Goal: Use online tool/utility: Utilize a website feature to perform a specific function

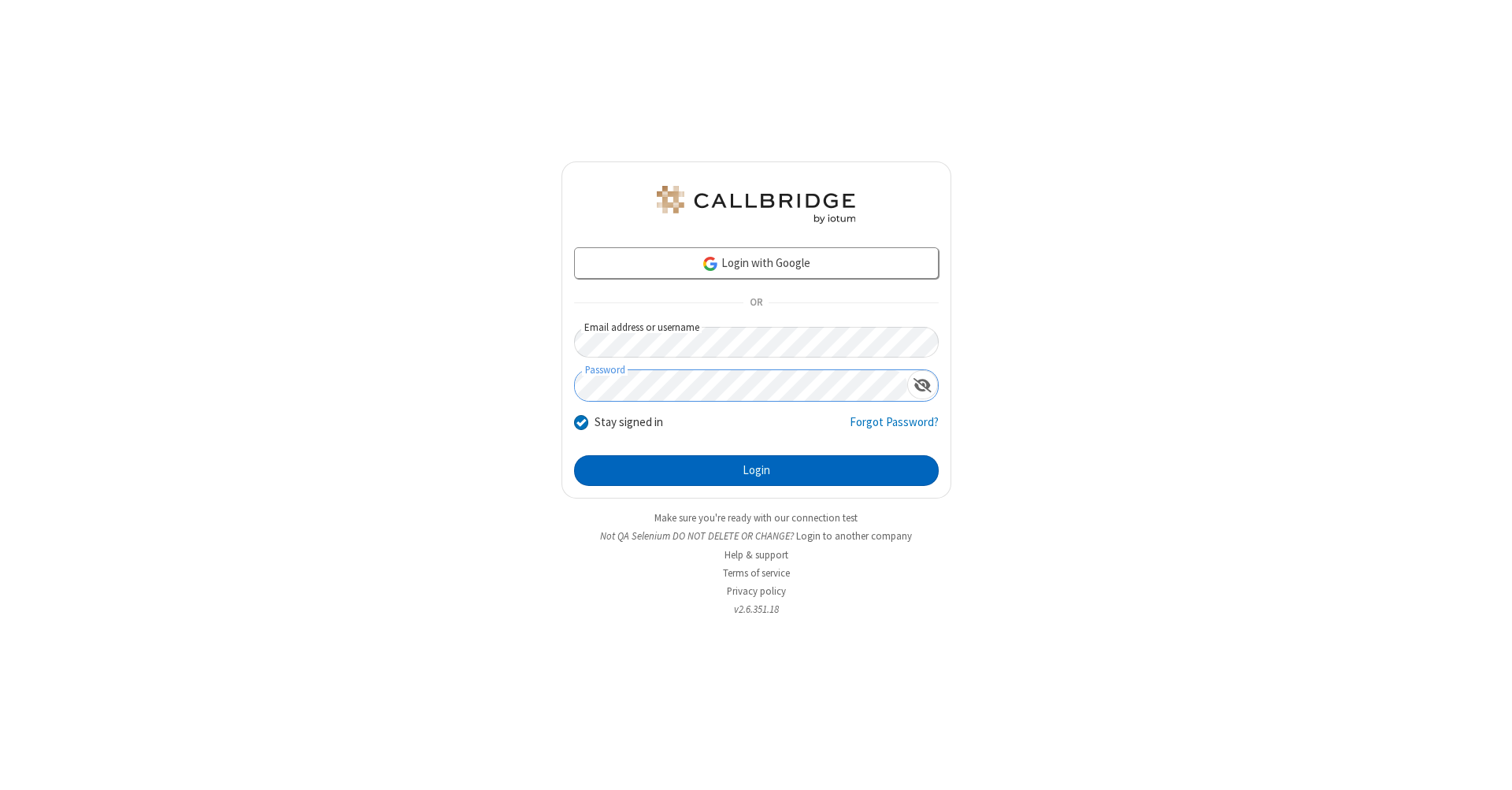
click at [756, 471] on button "Login" at bounding box center [756, 471] width 364 height 31
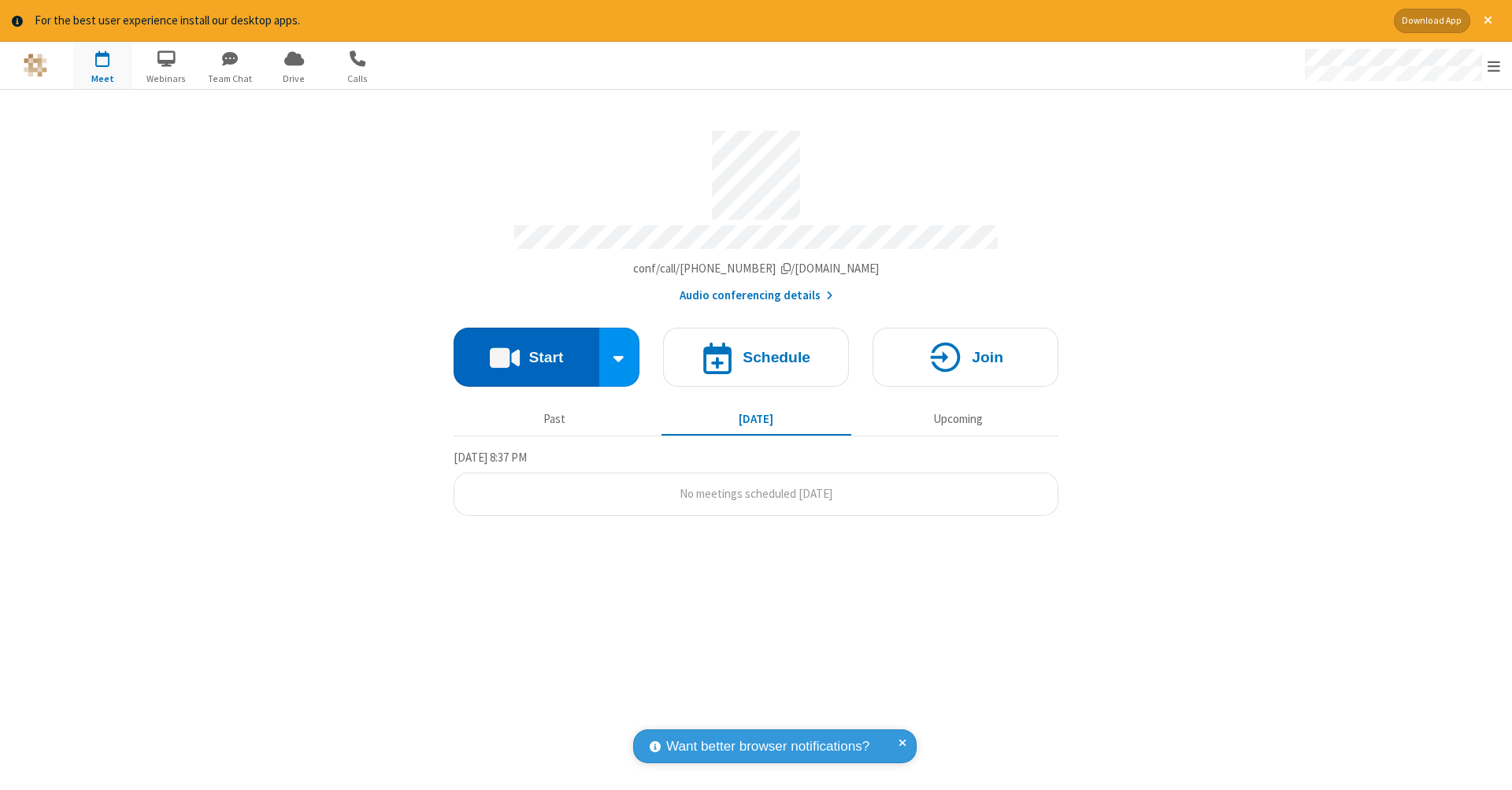
click at [526, 349] on button "Start" at bounding box center [525, 357] width 145 height 59
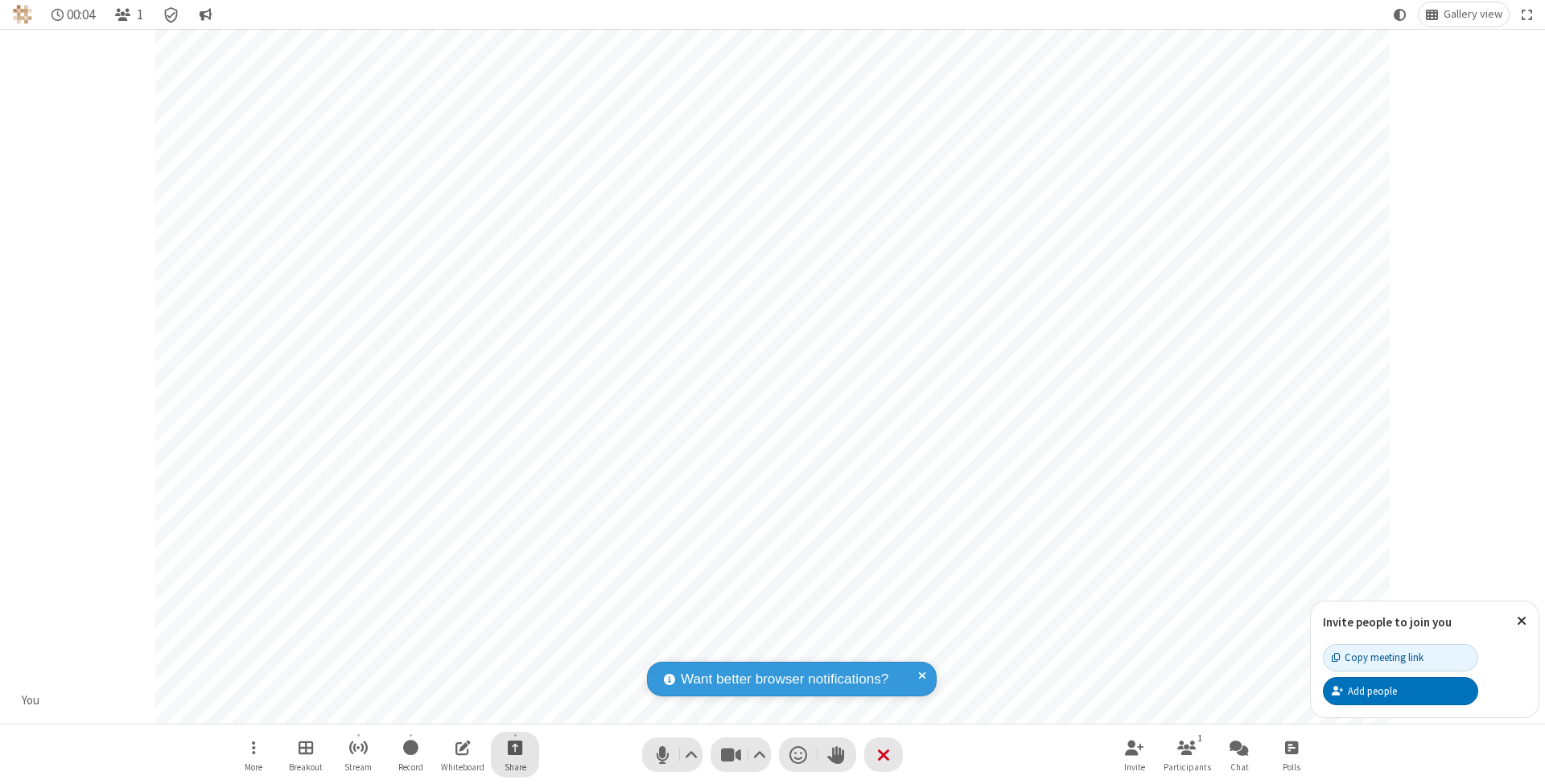
click at [514, 747] on span "Start sharing" at bounding box center [515, 747] width 15 height 20
click at [514, 651] on span "Share additional camera" at bounding box center [524, 654] width 119 height 13
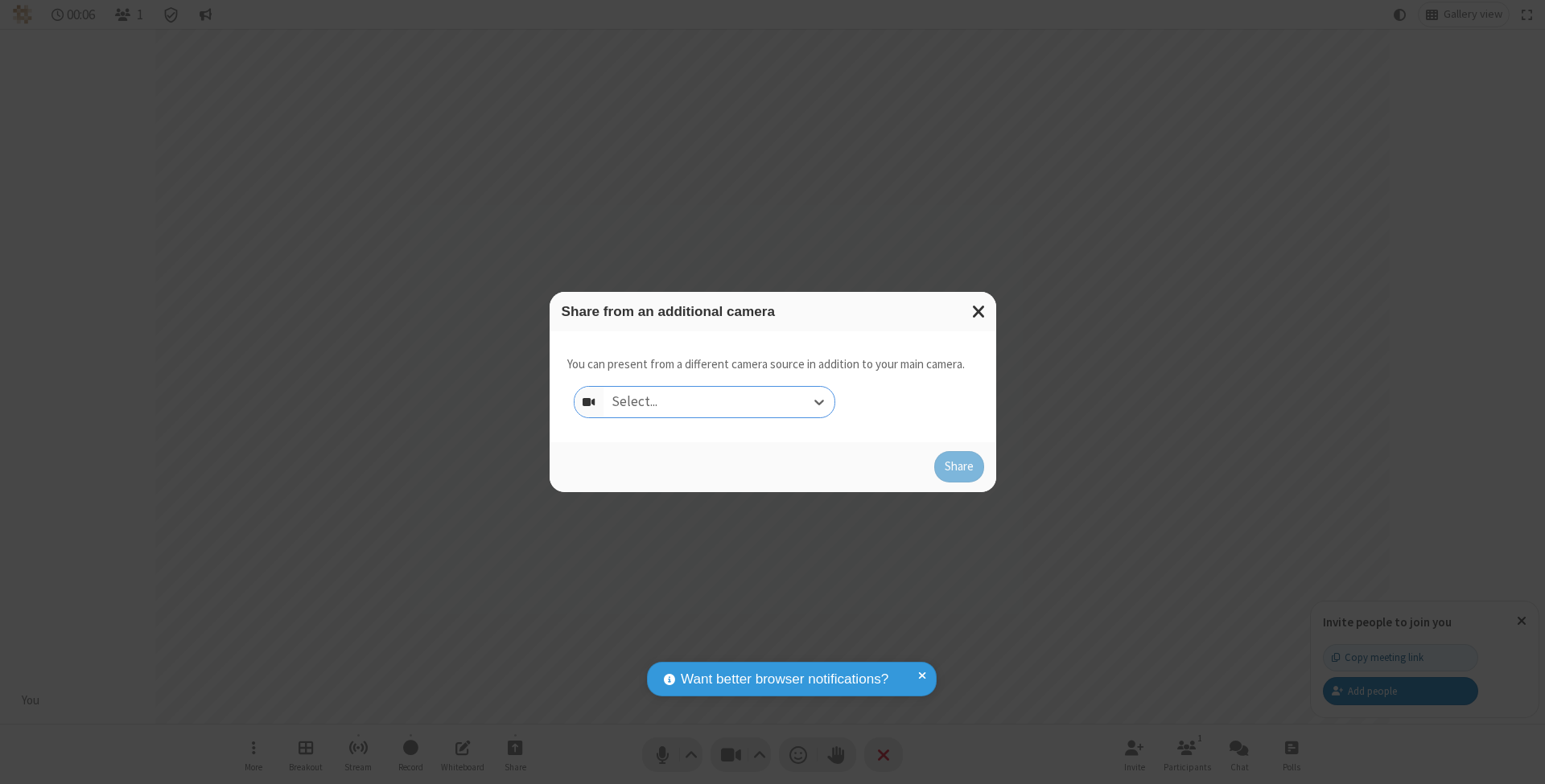
click at [718, 401] on div "Select..." at bounding box center [719, 401] width 231 height 30
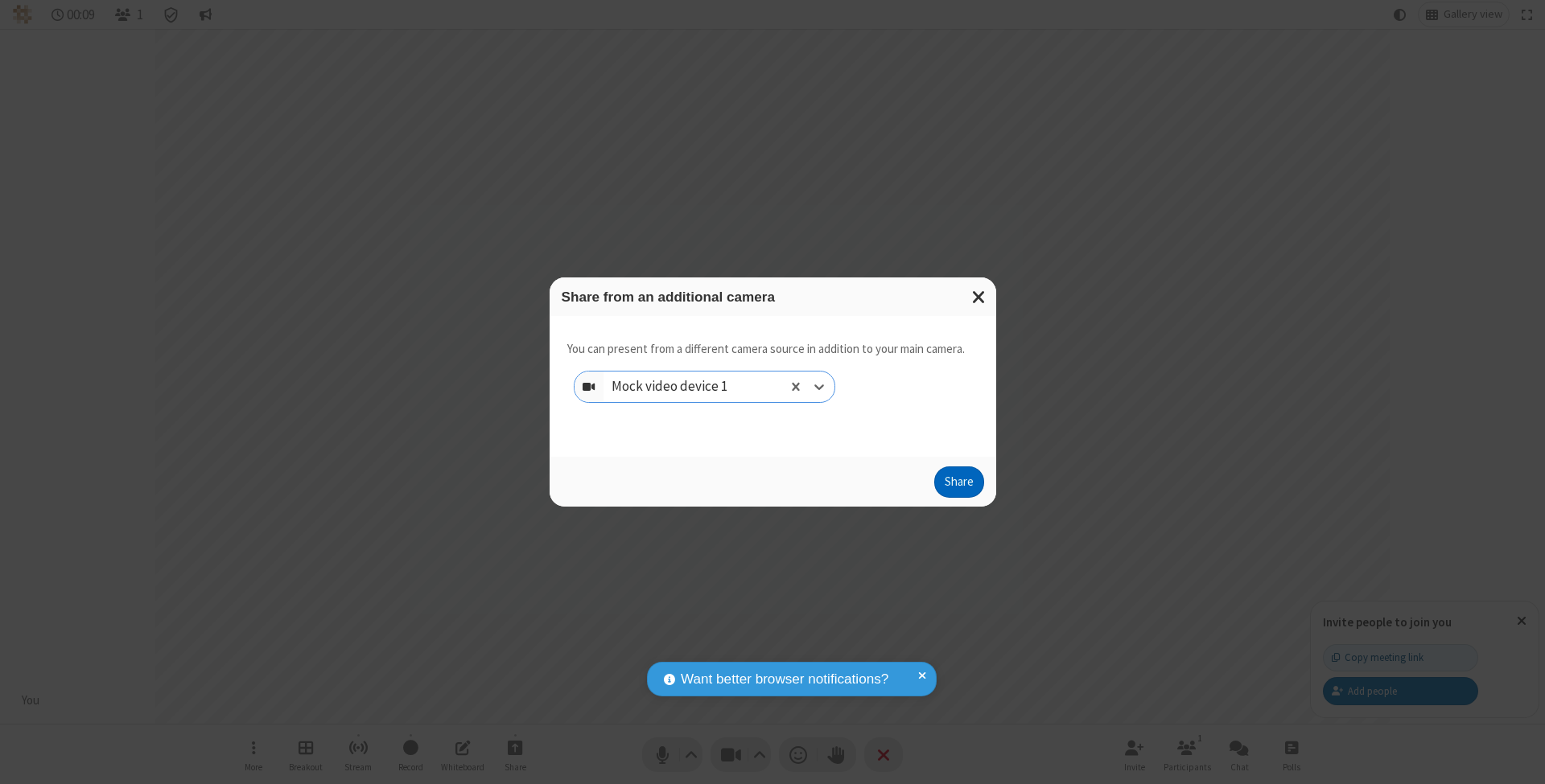
click at [958, 497] on button "Share" at bounding box center [958, 483] width 50 height 32
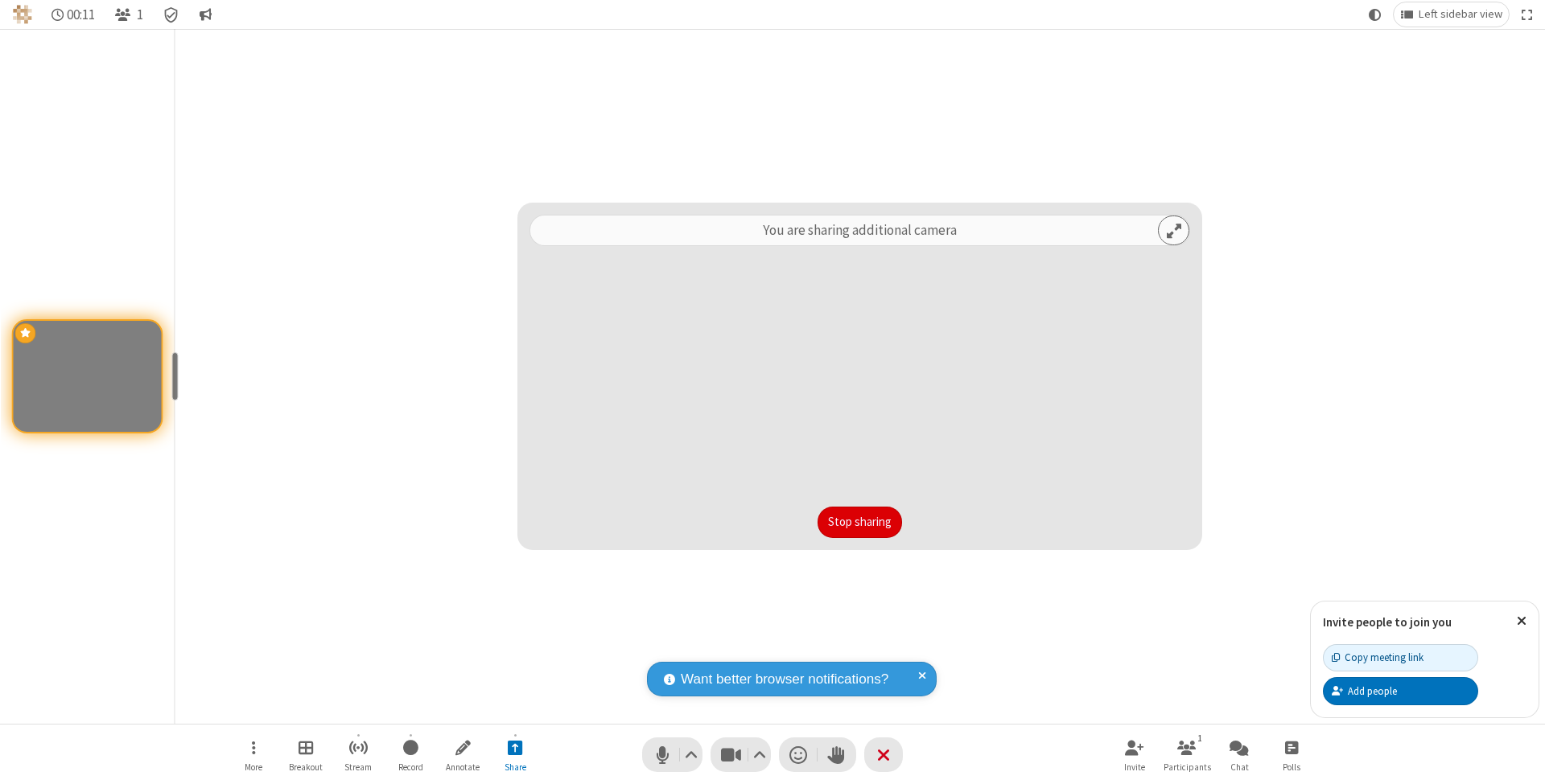
click at [859, 522] on button "Stop sharing" at bounding box center [859, 522] width 84 height 32
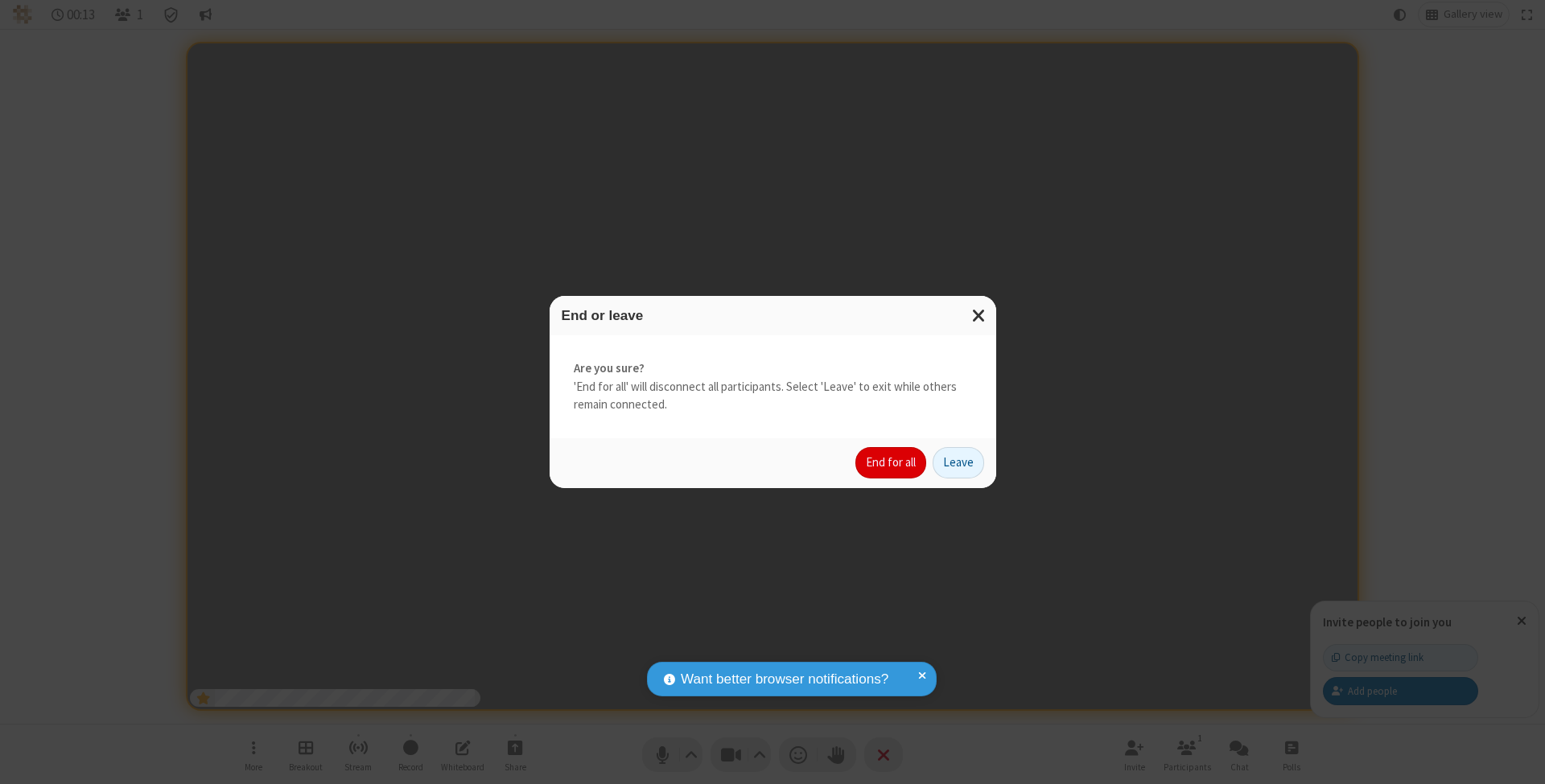
click at [891, 462] on button "End for all" at bounding box center [890, 463] width 71 height 32
